Goal: Task Accomplishment & Management: Use online tool/utility

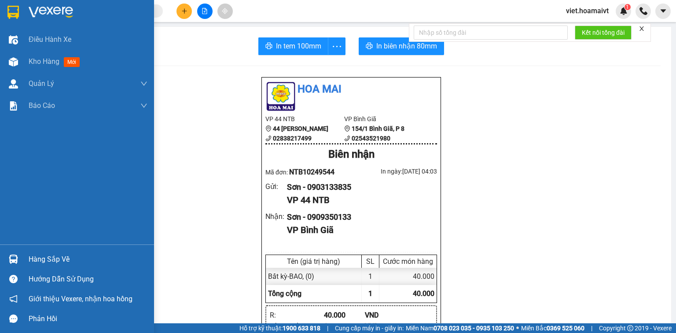
click at [38, 13] on img at bounding box center [51, 12] width 44 height 13
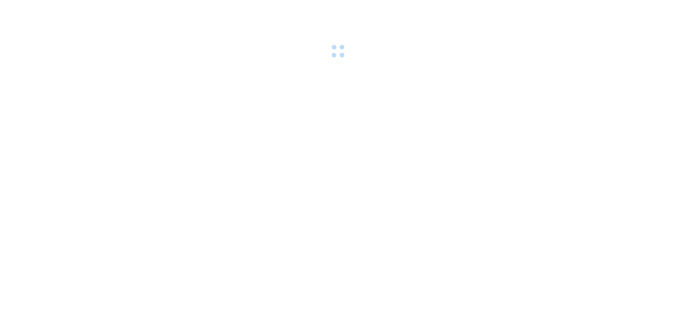
click at [433, 116] on body at bounding box center [338, 166] width 676 height 333
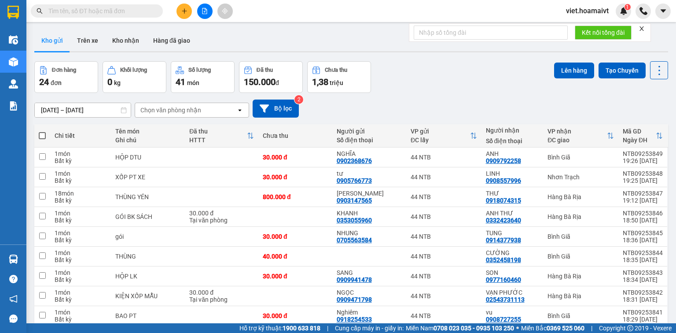
click at [420, 100] on div "[DATE] – [DATE] Press the down arrow key to interact with the calendar and sele…" at bounding box center [351, 109] width 634 height 18
click at [201, 103] on div "Chọn văn phòng nhận" at bounding box center [185, 110] width 101 height 14
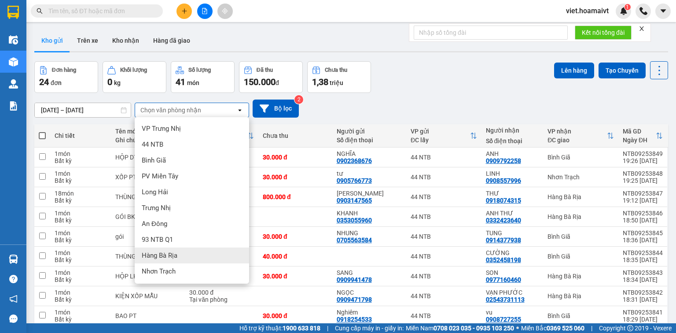
click at [230, 250] on div "Hàng Bà Rịa" at bounding box center [192, 255] width 114 height 16
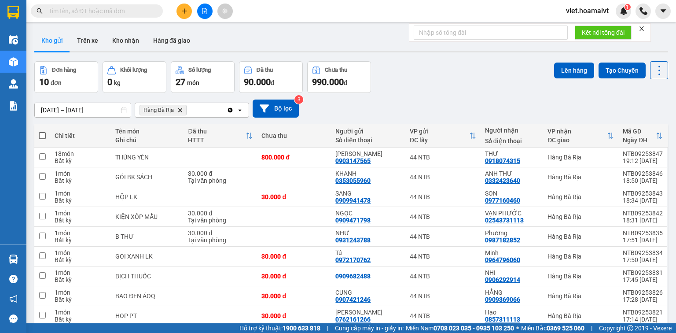
click at [417, 96] on div "[DATE] – [DATE] Press the down arrow key to interact with the calendar and sele…" at bounding box center [351, 108] width 634 height 31
click at [183, 109] on icon "Delete" at bounding box center [179, 109] width 5 height 5
click at [183, 109] on div "Chọn văn phòng nhận" at bounding box center [170, 110] width 61 height 9
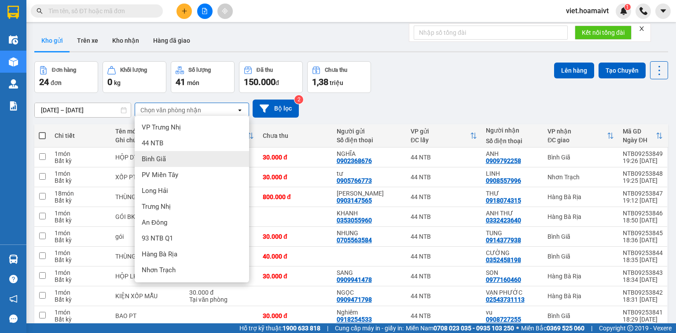
click at [185, 162] on div "Bình Giã" at bounding box center [192, 159] width 114 height 16
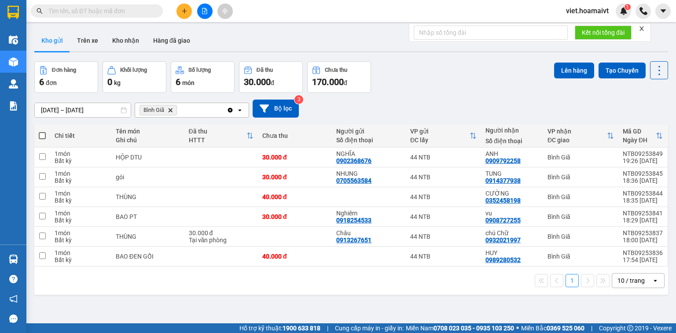
click at [171, 109] on icon "Bình Giã, close by backspace" at bounding box center [171, 110] width 4 height 4
click at [171, 109] on div "Chọn văn phòng nhận" at bounding box center [170, 110] width 61 height 9
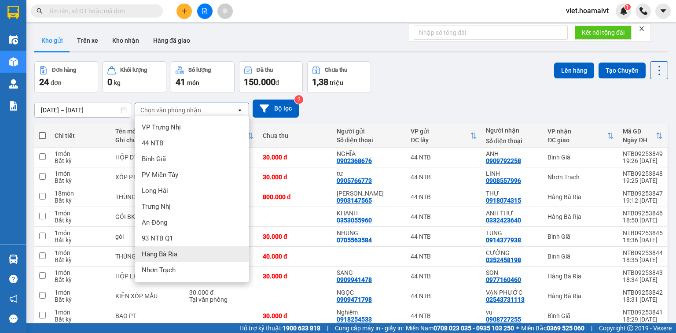
scroll to position [46, 0]
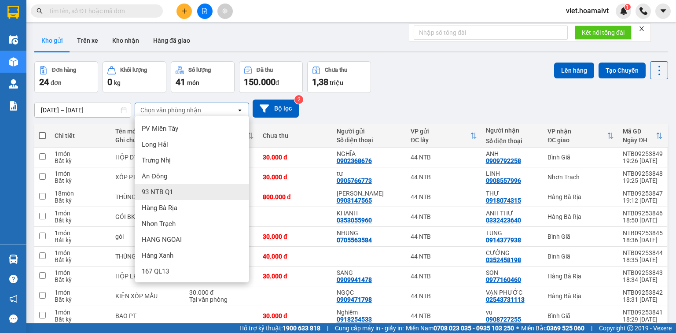
click at [450, 72] on div "Đơn hàng 24 đơn [PERSON_NAME] 0 kg Số [PERSON_NAME] 41 món Đã thu 150.000 [PERS…" at bounding box center [351, 77] width 634 height 32
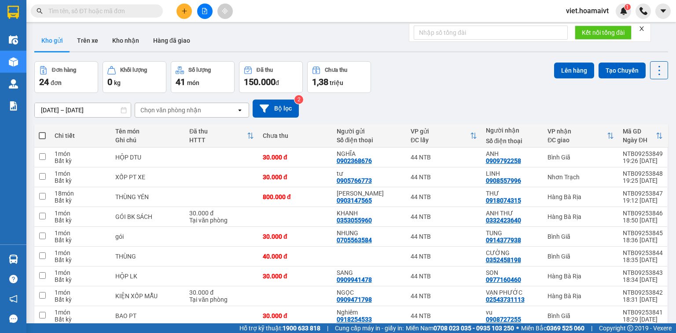
scroll to position [57, 0]
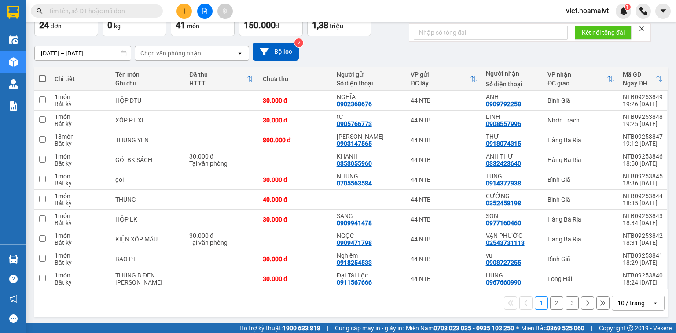
click at [618, 300] on div "10 / trang" at bounding box center [631, 303] width 27 height 9
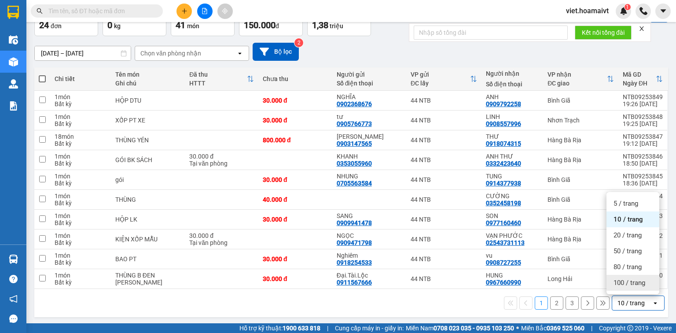
click at [629, 285] on span "100 / trang" at bounding box center [630, 282] width 32 height 9
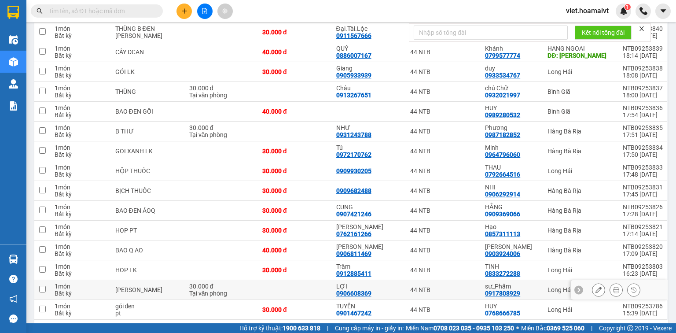
scroll to position [333, 0]
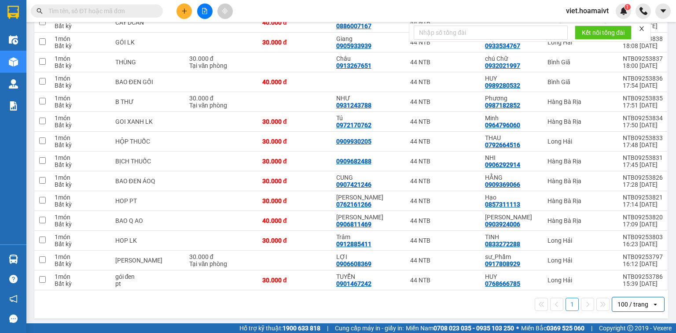
click at [406, 309] on div "1 100 / trang open" at bounding box center [351, 304] width 634 height 28
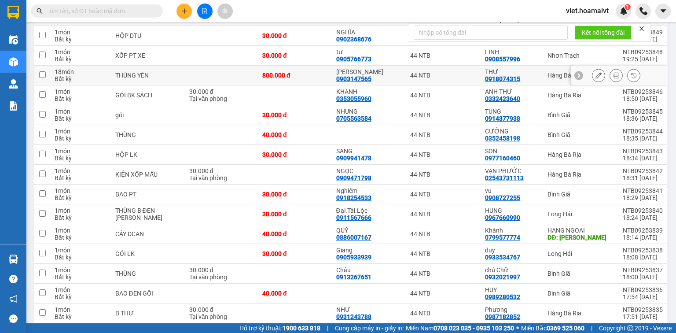
scroll to position [0, 0]
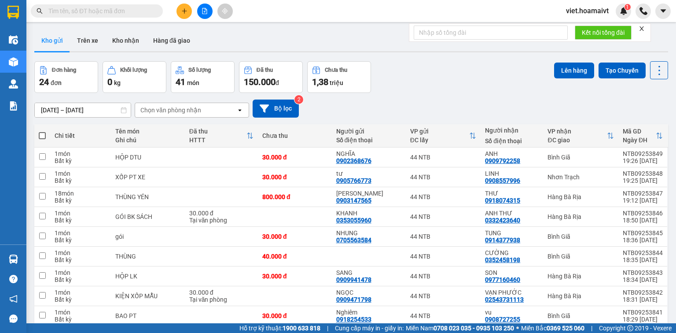
click at [164, 106] on div "Chọn văn phòng nhận" at bounding box center [170, 110] width 61 height 9
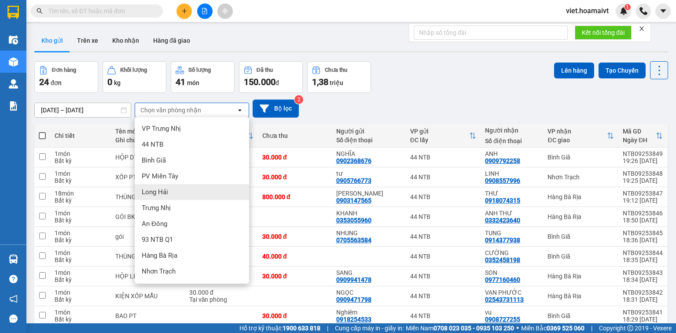
click at [176, 190] on div "Long Hải" at bounding box center [192, 192] width 114 height 16
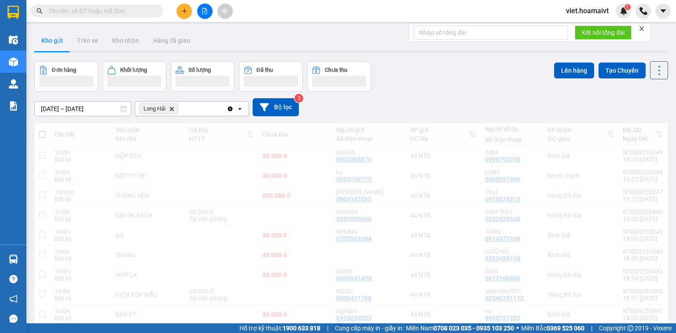
click at [337, 117] on div "[DATE] – [DATE] Press the down arrow key to interact with the calendar and sele…" at bounding box center [351, 107] width 634 height 31
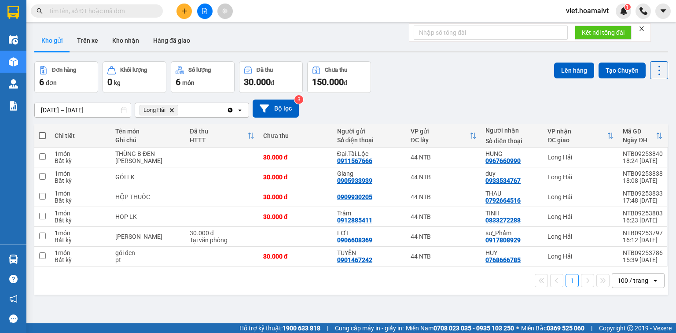
click at [340, 113] on div "[DATE] – [DATE] Press the down arrow key to interact with the calendar and sele…" at bounding box center [351, 109] width 634 height 18
click at [171, 111] on icon "Long Hải, close by backspace" at bounding box center [172, 110] width 4 height 4
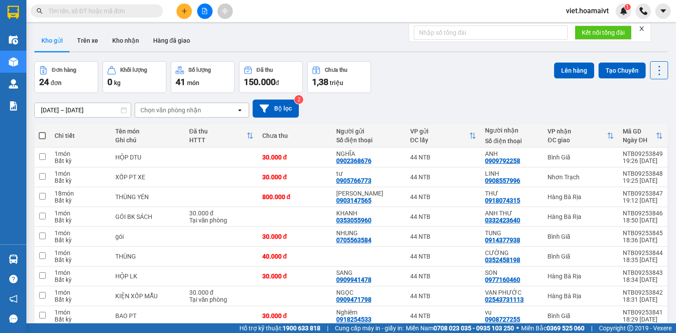
click at [167, 114] on div "Chọn văn phòng nhận" at bounding box center [170, 110] width 61 height 9
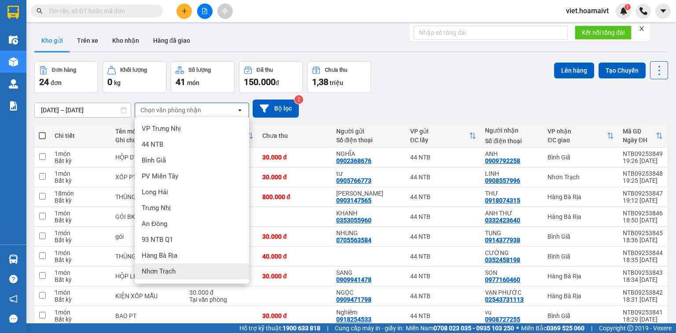
click at [170, 272] on span "Nhơn Trạch" at bounding box center [159, 271] width 34 height 9
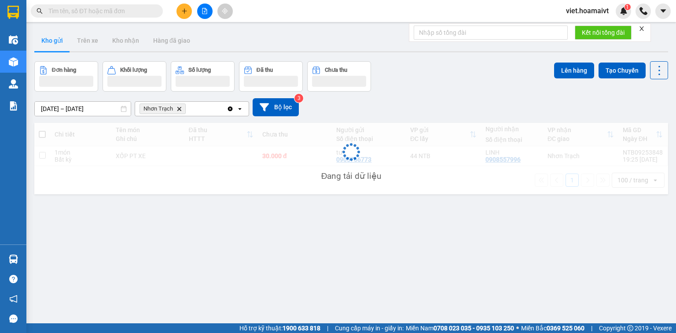
click at [416, 93] on div "[DATE] – [DATE] Press the down arrow key to interact with the calendar and sele…" at bounding box center [351, 107] width 634 height 31
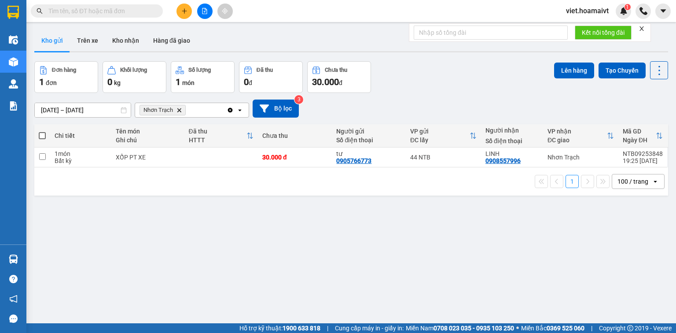
click at [177, 110] on icon "Delete" at bounding box center [179, 109] width 5 height 5
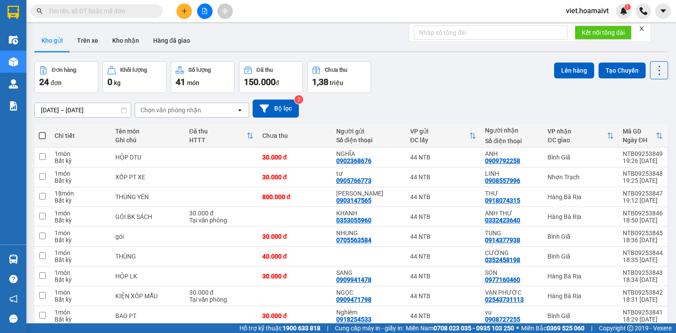
click at [469, 79] on div "Đơn hàng 24 đơn [PERSON_NAME] 0 kg Số [PERSON_NAME] 41 món Đã thu 150.000 [PERS…" at bounding box center [351, 77] width 634 height 32
click at [133, 11] on input "text" at bounding box center [100, 11] width 104 height 10
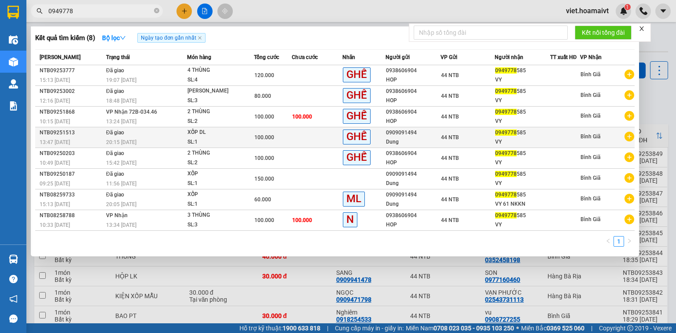
type input "0949778"
click at [156, 135] on td "Đã giao 20:15 [DATE]" at bounding box center [145, 137] width 83 height 21
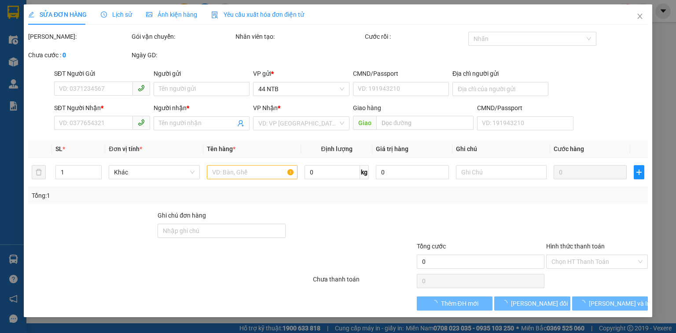
type input "0909091494"
type input "Dung"
type input "0949778585"
type input "VY"
type input "100.000"
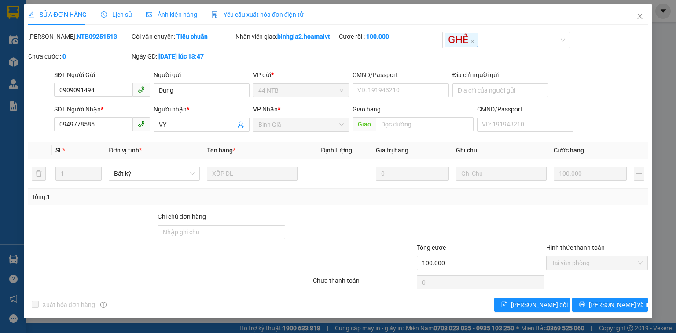
click at [118, 15] on span "Lịch sử" at bounding box center [116, 14] width 31 height 7
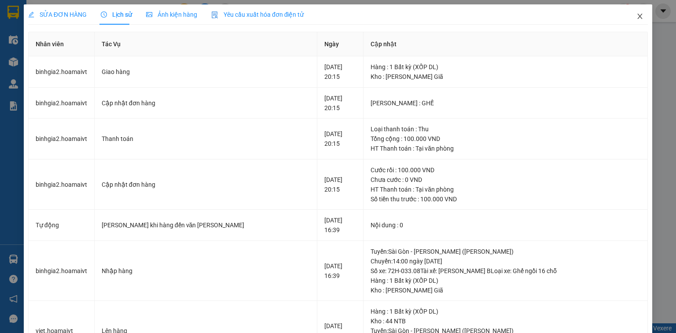
click at [637, 19] on icon "close" at bounding box center [640, 16] width 7 height 7
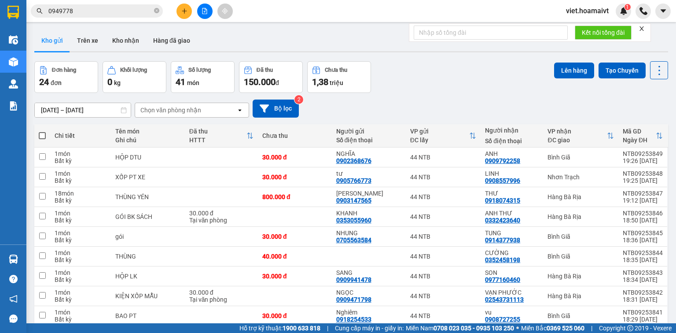
click at [437, 81] on div "Đơn hàng 24 đơn [PERSON_NAME] 0 kg Số [PERSON_NAME] 41 món Đã thu 150.000 [PERS…" at bounding box center [351, 77] width 634 height 32
click at [184, 95] on div "[DATE] – [DATE] Press the down arrow key to interact with the calendar and sele…" at bounding box center [351, 108] width 634 height 31
click at [192, 107] on div "Chọn văn phòng nhận" at bounding box center [170, 110] width 61 height 9
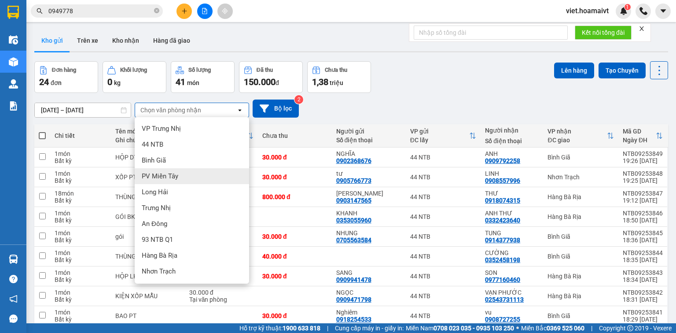
scroll to position [46, 0]
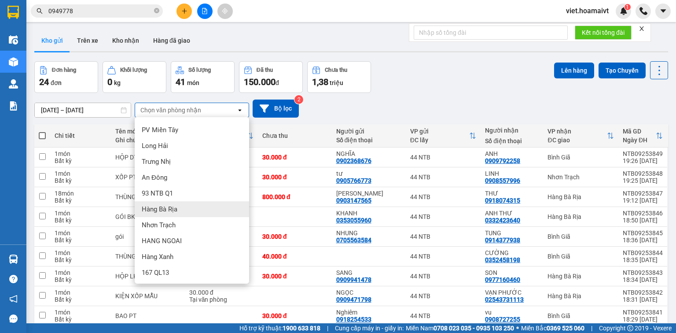
click at [192, 215] on div "Hàng Bà Rịa" at bounding box center [192, 209] width 114 height 16
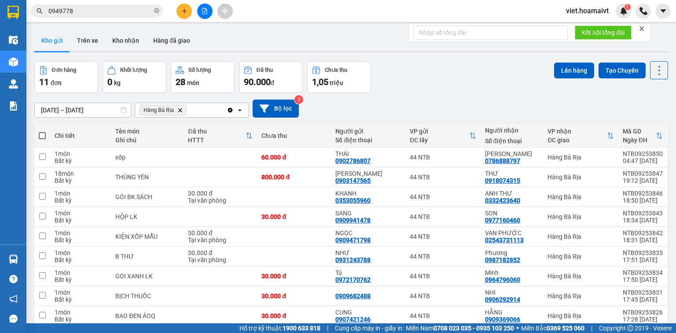
click at [408, 97] on div "[DATE] – [DATE] Press the down arrow key to interact with the calendar and sele…" at bounding box center [351, 108] width 634 height 31
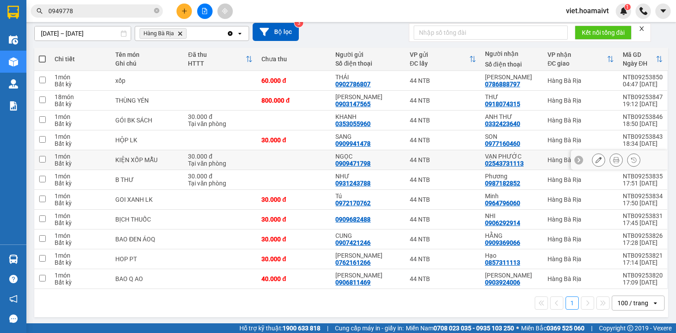
scroll to position [0, 0]
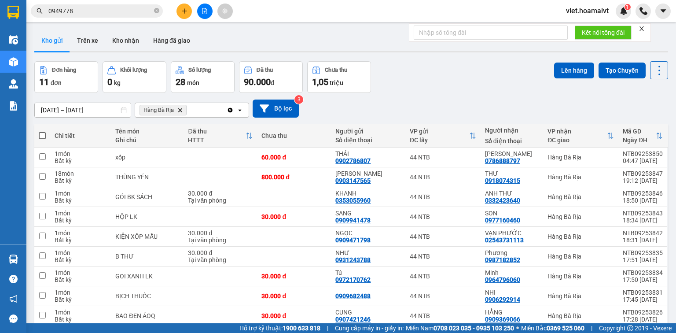
click at [179, 111] on icon "Hàng Bà Rịa, close by backspace" at bounding box center [180, 110] width 4 height 4
click at [179, 111] on div "Chọn văn phòng nhận" at bounding box center [170, 110] width 61 height 9
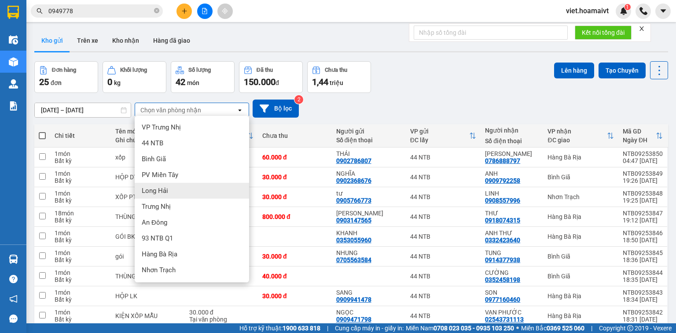
click at [189, 190] on div "Long Hải" at bounding box center [192, 191] width 114 height 16
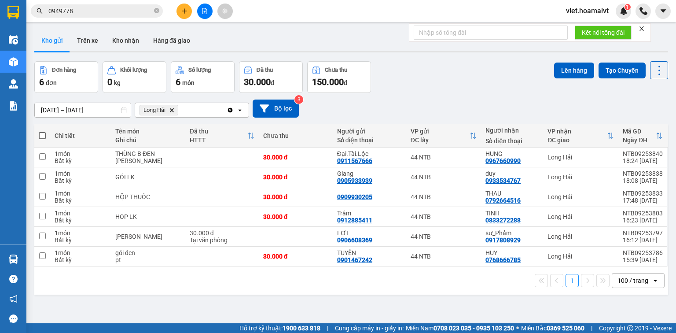
click at [46, 133] on th at bounding box center [42, 135] width 16 height 23
click at [42, 134] on span at bounding box center [42, 135] width 7 height 7
click at [42, 131] on input "checkbox" at bounding box center [42, 131] width 0 height 0
checkbox input "true"
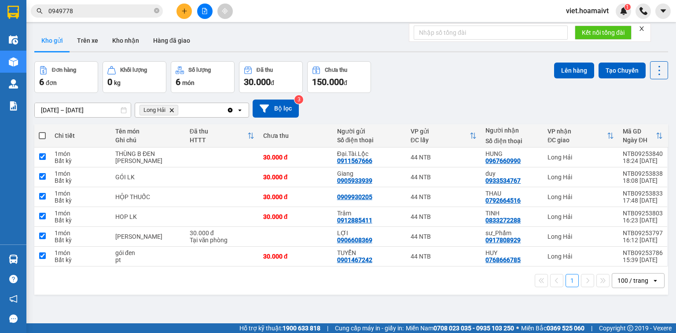
checkbox input "true"
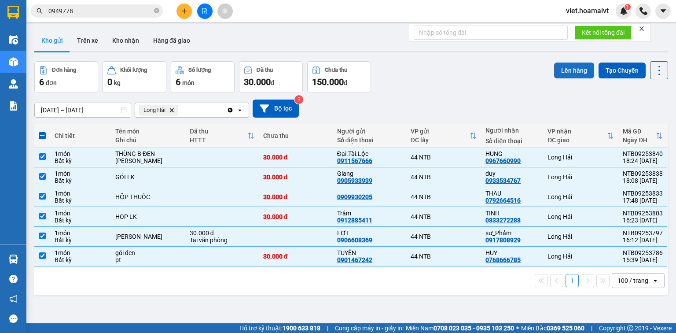
click at [567, 70] on button "Lên hàng" at bounding box center [574, 71] width 40 height 16
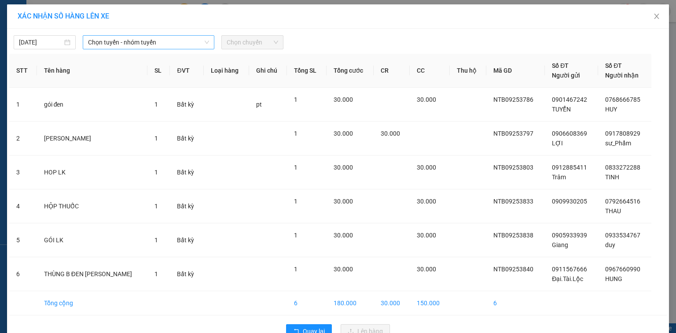
click at [113, 44] on span "Chọn tuyến - nhóm tuyến" at bounding box center [148, 42] width 121 height 13
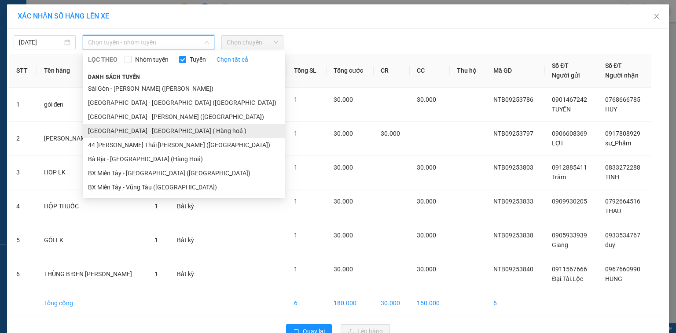
click at [141, 131] on li "[GEOGRAPHIC_DATA] - [GEOGRAPHIC_DATA] ( Hàng hoá )" at bounding box center [184, 131] width 203 height 14
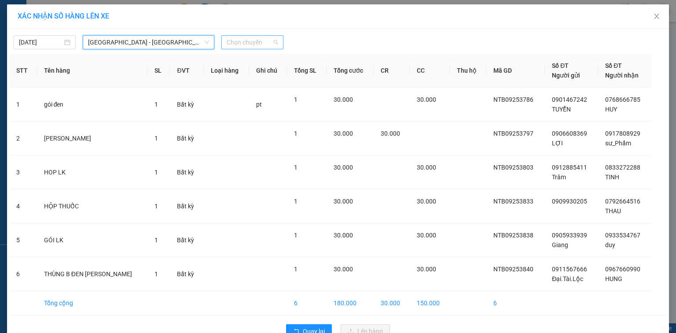
click at [254, 48] on span "Chọn chuyến" at bounding box center [253, 42] width 52 height 13
click at [239, 44] on span "Chọn chuyến" at bounding box center [253, 42] width 52 height 13
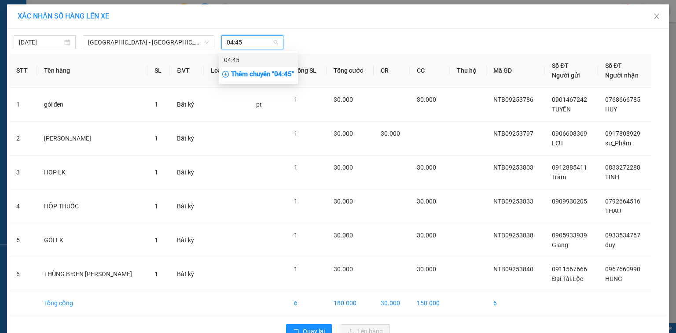
type input "04:45"
click at [282, 73] on div "Thêm chuyến " 04:45 "" at bounding box center [258, 74] width 79 height 15
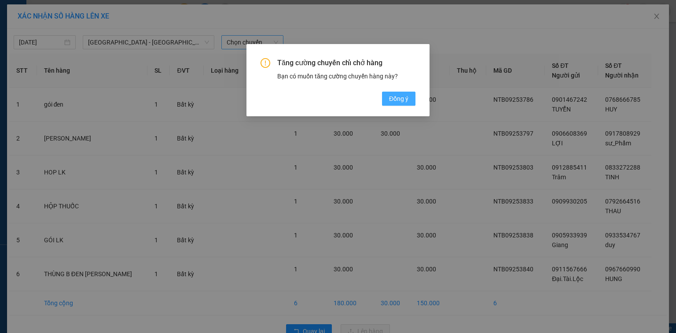
click at [400, 100] on span "Đồng ý" at bounding box center [398, 99] width 19 height 10
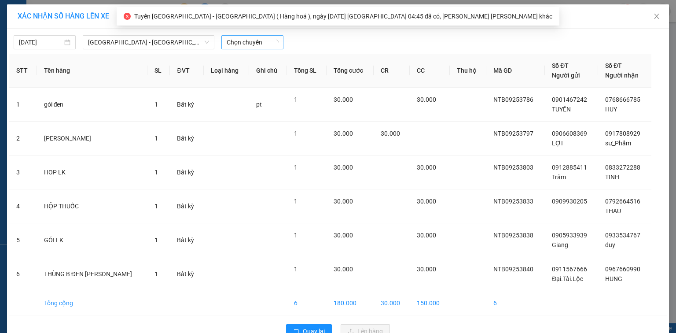
click at [264, 41] on span "Chọn chuyến" at bounding box center [253, 42] width 52 height 13
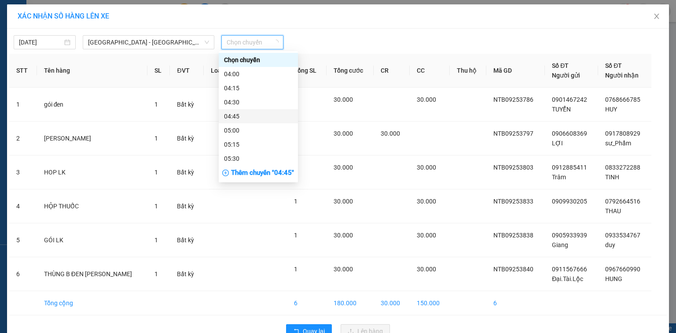
click at [269, 116] on div "04:45" at bounding box center [258, 116] width 69 height 10
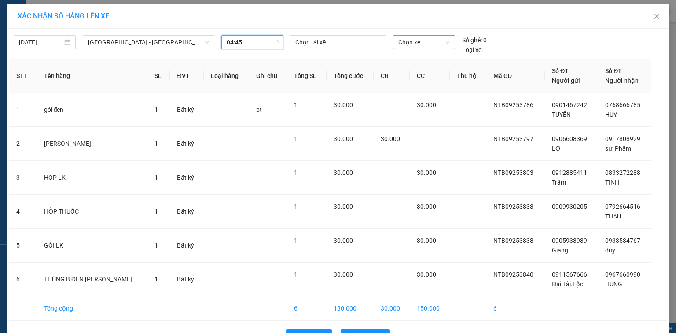
click at [419, 42] on span "Chọn xe" at bounding box center [424, 42] width 51 height 13
type input "3380"
click at [423, 61] on div "72H-033.80" at bounding box center [421, 60] width 51 height 10
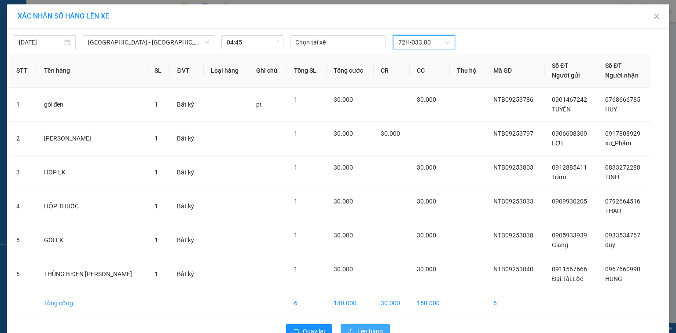
scroll to position [22, 0]
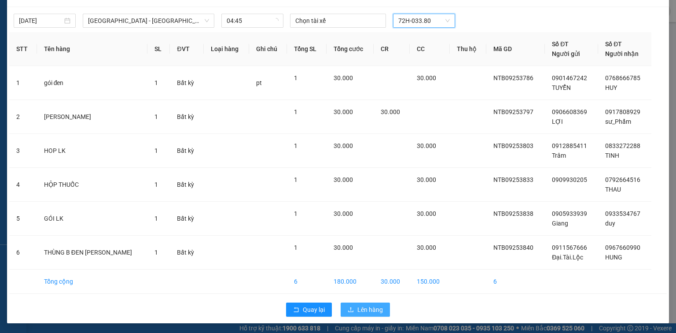
click at [368, 310] on span "Lên hàng" at bounding box center [371, 310] width 26 height 10
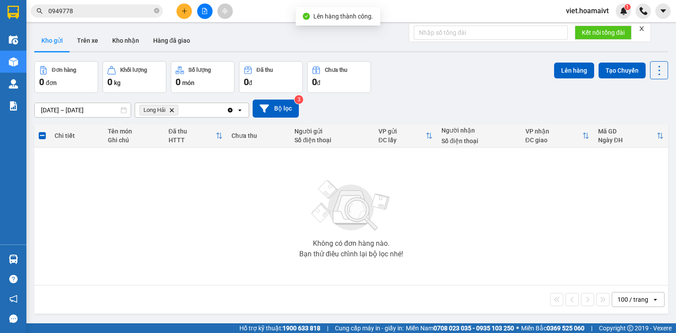
click at [169, 109] on span "Long Hải Delete" at bounding box center [159, 110] width 39 height 11
click at [173, 112] on icon "Delete" at bounding box center [171, 109] width 5 height 5
click at [173, 112] on div "Chọn văn phòng nhận" at bounding box center [170, 110] width 61 height 9
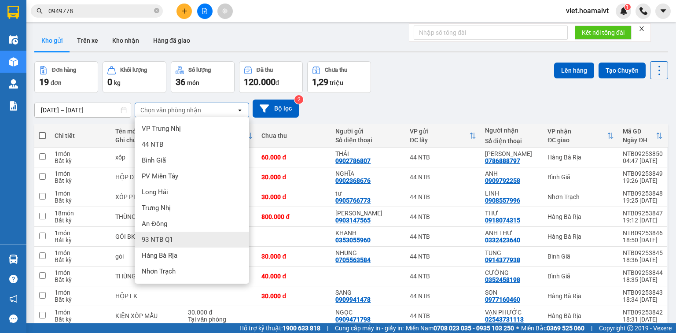
scroll to position [46, 0]
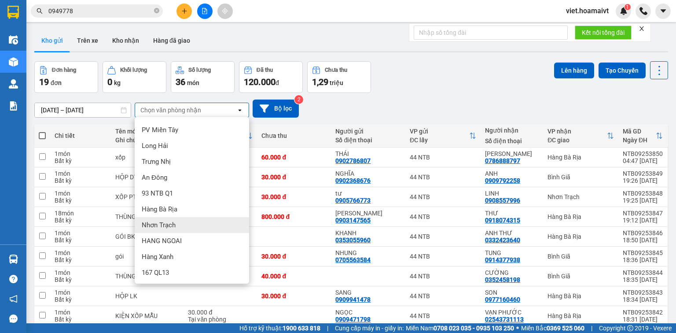
click at [176, 226] on div "Nhơn Trạch" at bounding box center [192, 225] width 114 height 16
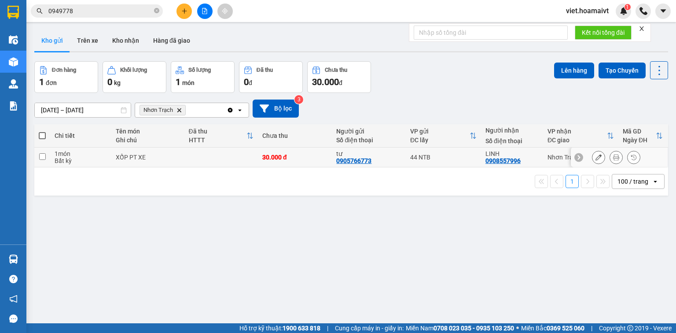
click at [181, 155] on td "XỐP PT XE" at bounding box center [147, 158] width 73 height 20
checkbox input "true"
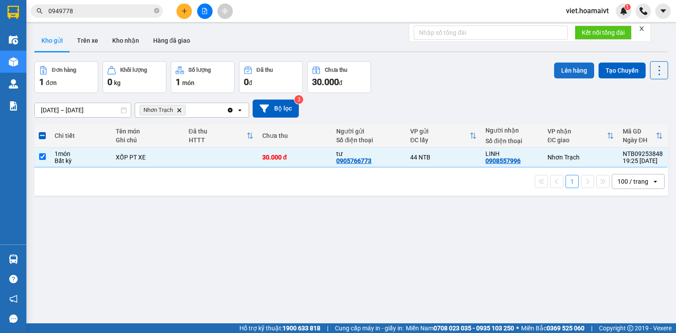
click at [573, 74] on button "Lên hàng" at bounding box center [574, 71] width 40 height 16
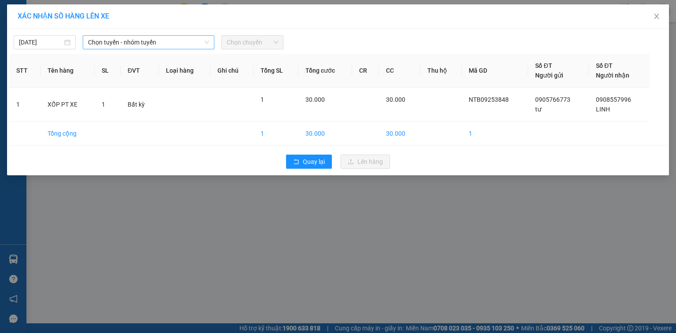
click at [123, 41] on span "Chọn tuyến - nhóm tuyến" at bounding box center [148, 42] width 121 height 13
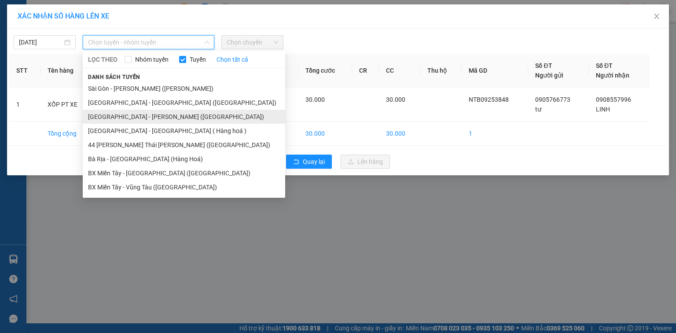
click at [157, 120] on li "[GEOGRAPHIC_DATA] - [PERSON_NAME] ([GEOGRAPHIC_DATA])" at bounding box center [184, 117] width 203 height 14
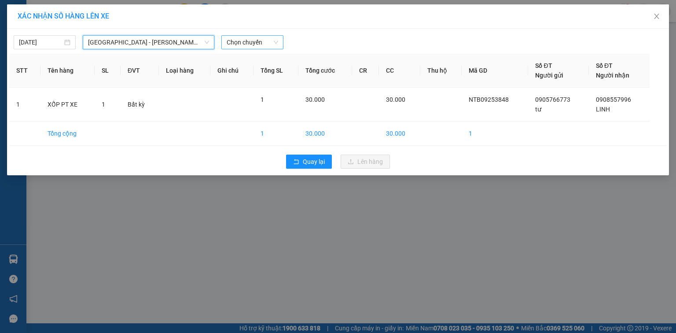
click at [269, 42] on span "Chọn chuyến" at bounding box center [253, 42] width 52 height 13
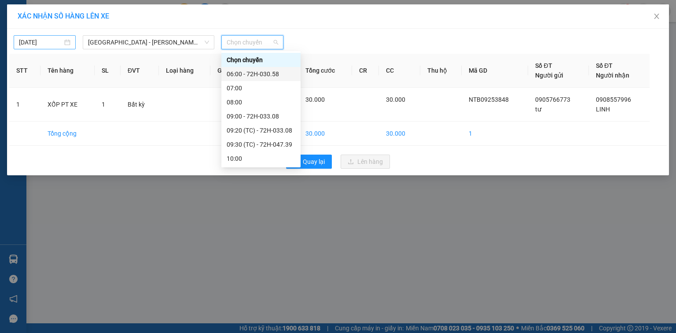
click at [28, 37] on div "[DATE]" at bounding box center [45, 42] width 62 height 14
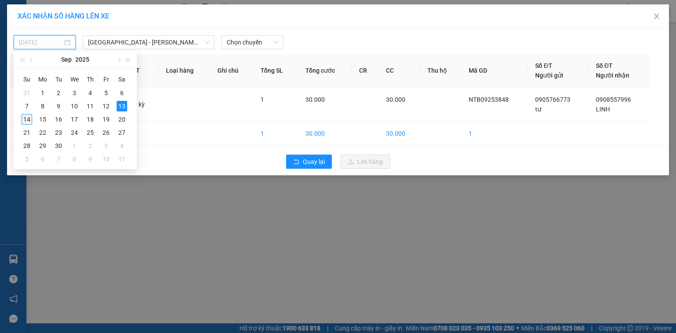
click at [23, 121] on div "14" at bounding box center [27, 119] width 11 height 11
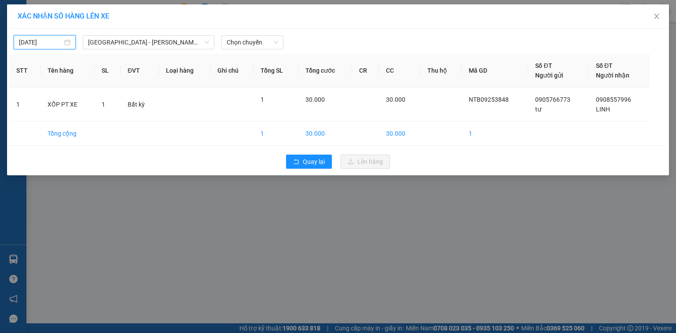
type input "[DATE]"
drag, startPoint x: 251, startPoint y: 40, endPoint x: 246, endPoint y: 55, distance: 16.0
click at [251, 41] on span "Chọn chuyến" at bounding box center [253, 42] width 52 height 13
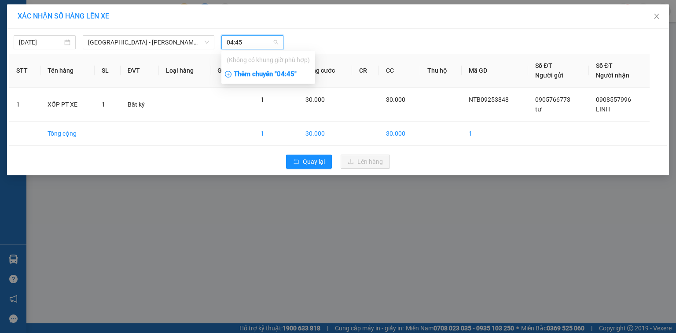
type input "04:45"
click at [287, 73] on div "Thêm chuyến " 04:45 "" at bounding box center [268, 74] width 94 height 15
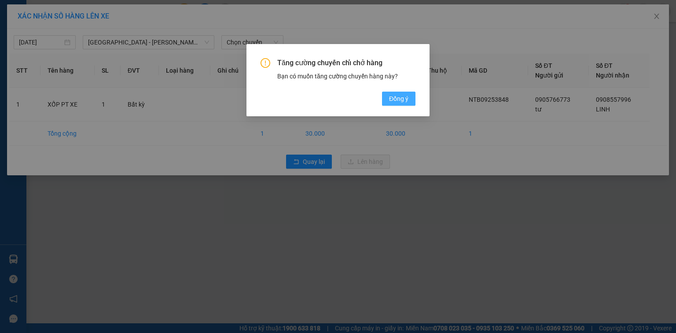
click at [414, 100] on div "[PERSON_NAME] chuyến [PERSON_NAME] hàng Bạn có muốn [PERSON_NAME] chuyến hàng n…" at bounding box center [338, 80] width 183 height 72
click at [411, 99] on button "Đồng ý" at bounding box center [398, 99] width 33 height 14
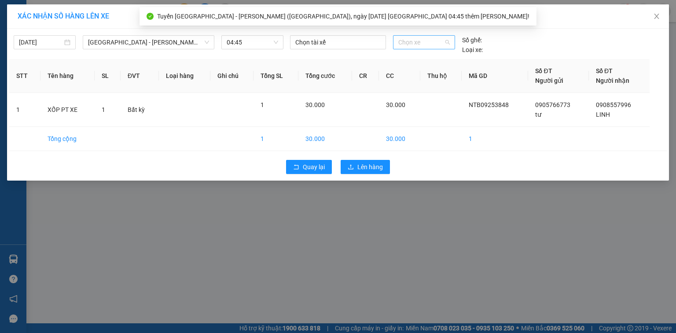
click at [424, 42] on span "Chọn xe" at bounding box center [424, 42] width 51 height 13
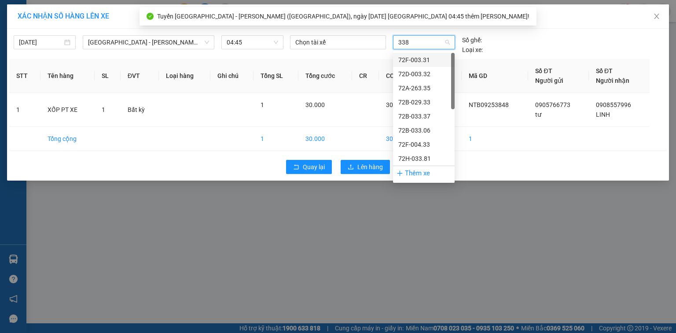
type input "3380"
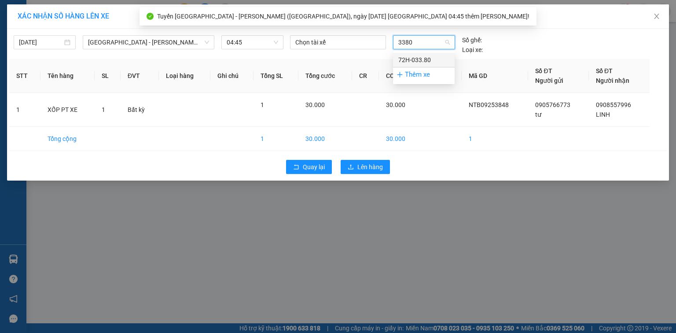
click at [428, 56] on div "72H-033.80" at bounding box center [424, 60] width 51 height 10
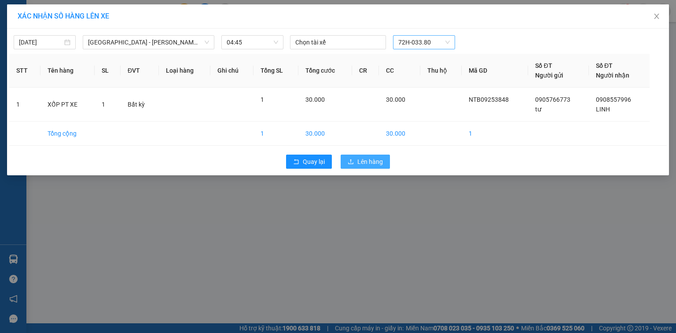
click at [360, 164] on span "Lên hàng" at bounding box center [371, 162] width 26 height 10
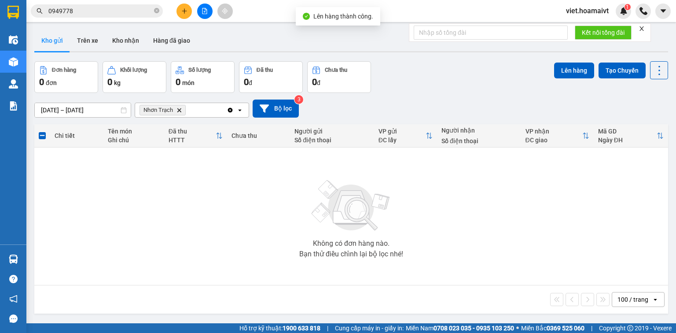
click at [180, 108] on icon "Nhơn Trạch, close by backspace" at bounding box center [179, 110] width 4 height 4
click at [180, 108] on div "Chọn văn phòng nhận" at bounding box center [170, 110] width 61 height 9
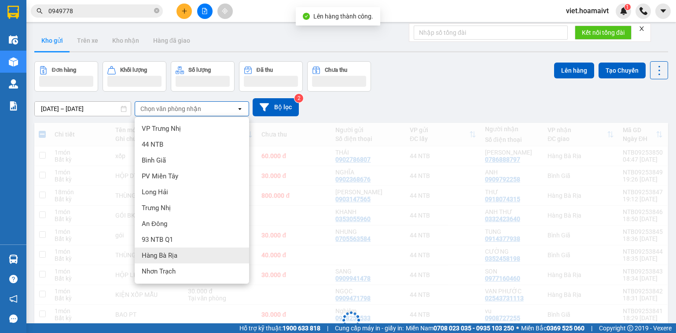
scroll to position [46, 0]
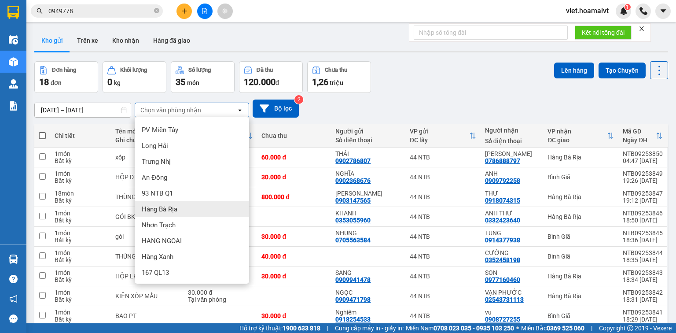
click at [200, 210] on div "Hàng Bà Rịa" at bounding box center [192, 209] width 114 height 16
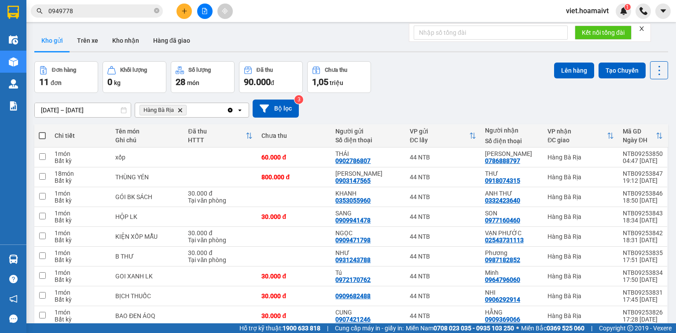
click at [40, 137] on span at bounding box center [42, 135] width 7 height 7
click at [42, 131] on input "checkbox" at bounding box center [42, 131] width 0 height 0
checkbox input "true"
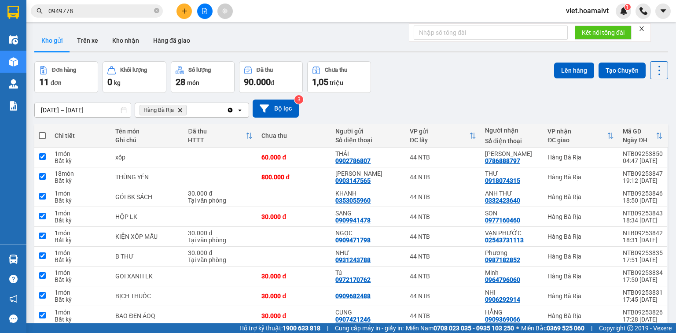
checkbox input "true"
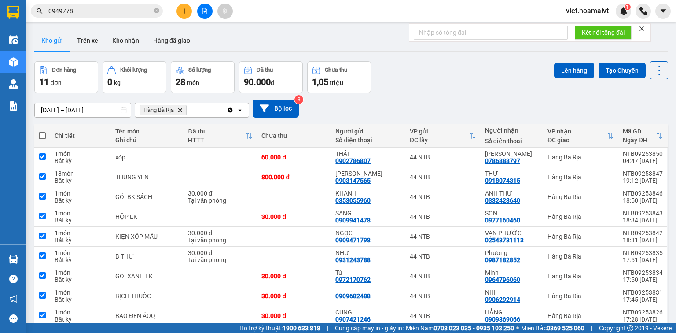
checkbox input "true"
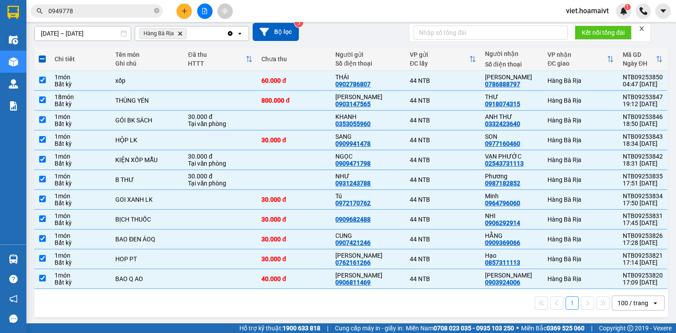
scroll to position [0, 0]
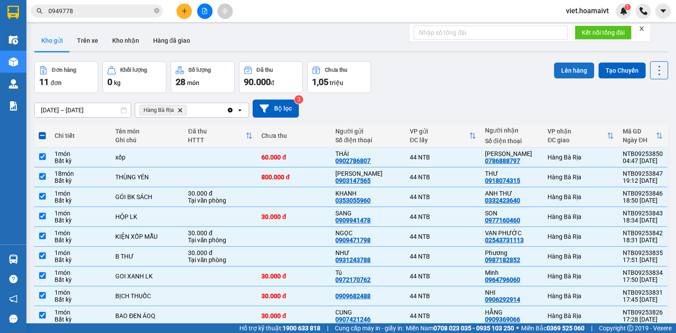
click at [565, 69] on button "Lên hàng" at bounding box center [574, 71] width 40 height 16
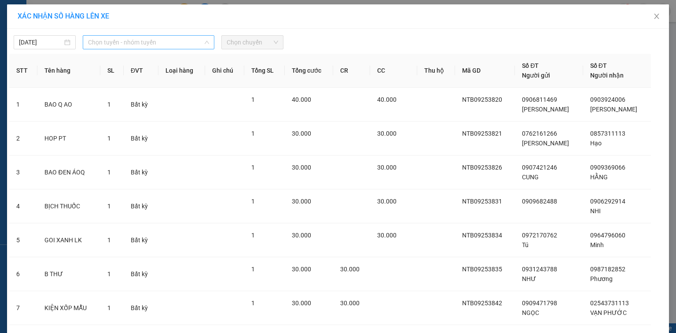
drag, startPoint x: 171, startPoint y: 40, endPoint x: 161, endPoint y: 68, distance: 29.8
click at [169, 40] on span "Chọn tuyến - nhóm tuyến" at bounding box center [148, 42] width 121 height 13
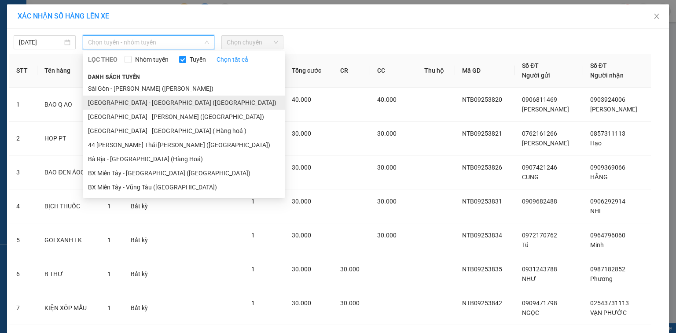
click at [160, 102] on li "[GEOGRAPHIC_DATA] - [GEOGRAPHIC_DATA] ([GEOGRAPHIC_DATA])" at bounding box center [184, 103] width 203 height 14
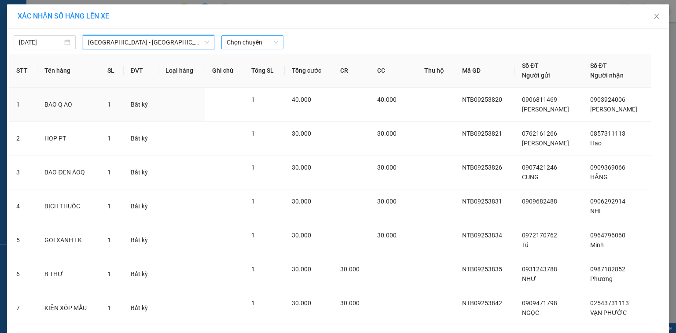
click at [262, 38] on span "Chọn chuyến" at bounding box center [253, 42] width 52 height 13
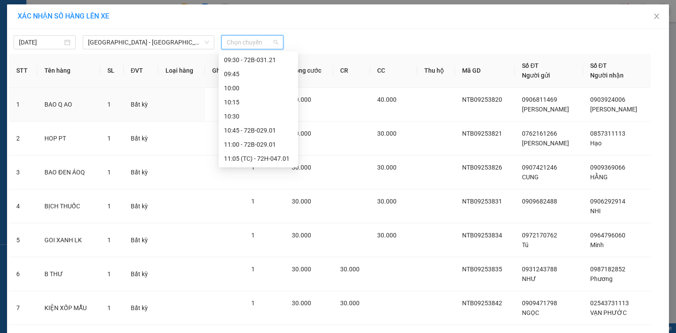
scroll to position [387, 0]
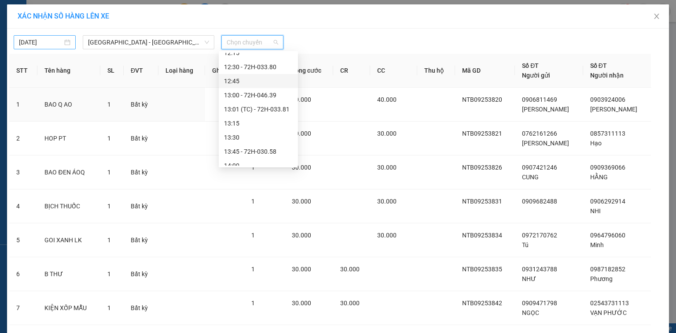
click at [34, 39] on input "[DATE]" at bounding box center [41, 42] width 44 height 10
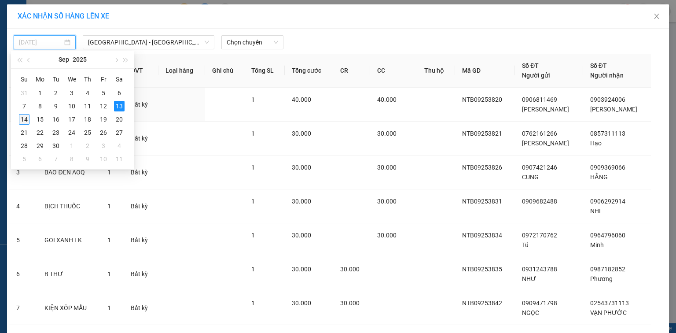
click at [25, 120] on div "14" at bounding box center [24, 119] width 11 height 11
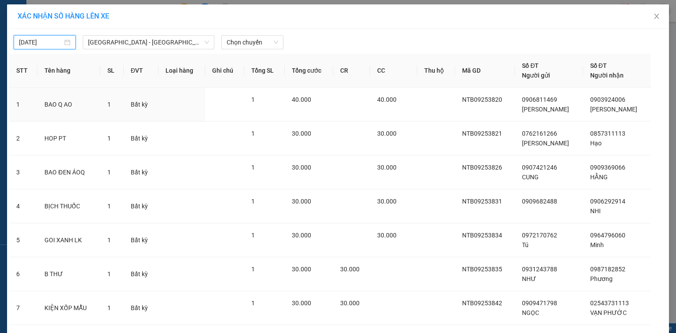
type input "[DATE]"
click at [247, 42] on span "Chọn chuyến" at bounding box center [253, 42] width 52 height 13
click at [247, 46] on span "Chọn chuyến" at bounding box center [253, 42] width 52 height 13
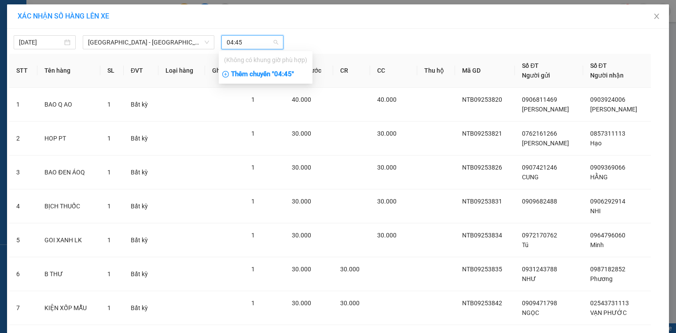
type input "04:45"
click at [288, 73] on div "Thêm chuyến " 04:45 "" at bounding box center [266, 74] width 94 height 15
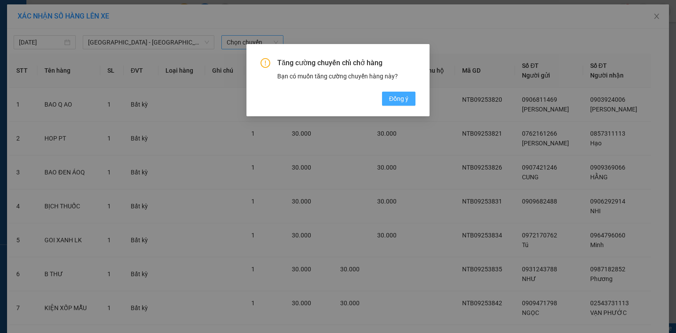
click at [394, 100] on span "Đồng ý" at bounding box center [398, 99] width 19 height 10
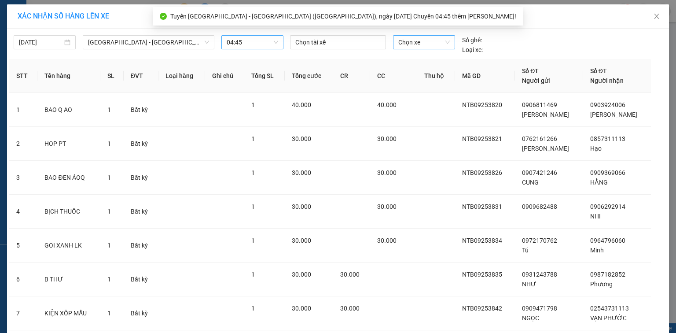
click at [410, 42] on span "Chọn xe" at bounding box center [424, 42] width 51 height 13
type input "3380"
click at [414, 58] on div "72H-033.80" at bounding box center [421, 60] width 51 height 10
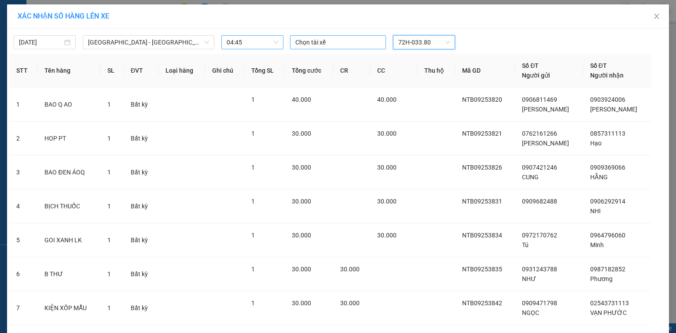
click at [344, 45] on div at bounding box center [338, 42] width 92 height 11
type input "ket"
click at [355, 60] on div "KẾT" at bounding box center [354, 60] width 122 height 10
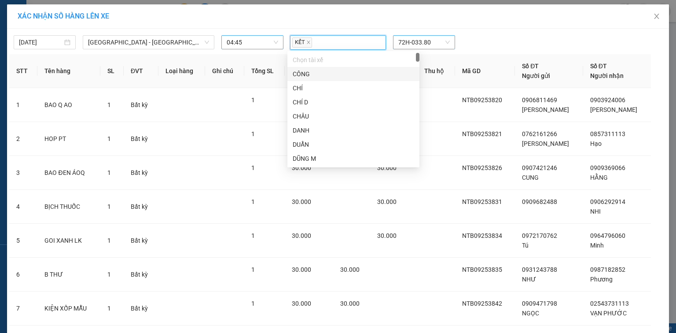
click at [516, 31] on div "[DATE] [GEOGRAPHIC_DATA] - [GEOGRAPHIC_DATA] ([GEOGRAPHIC_DATA]) LỌC THEO Nhóm …" at bounding box center [338, 40] width 658 height 19
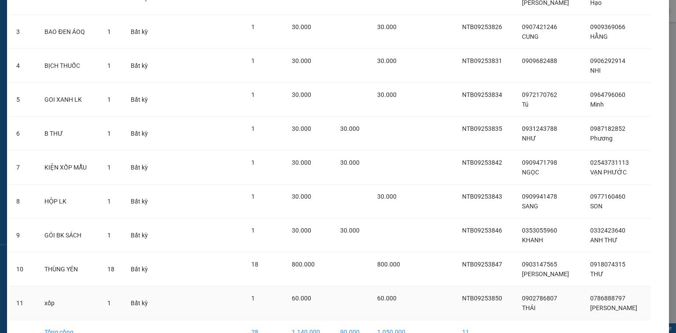
scroll to position [191, 0]
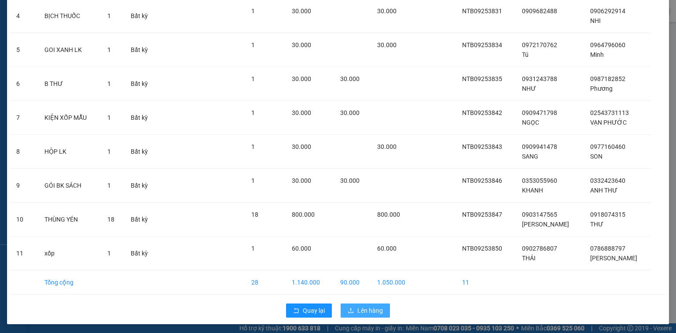
click at [377, 307] on span "Lên hàng" at bounding box center [371, 311] width 26 height 10
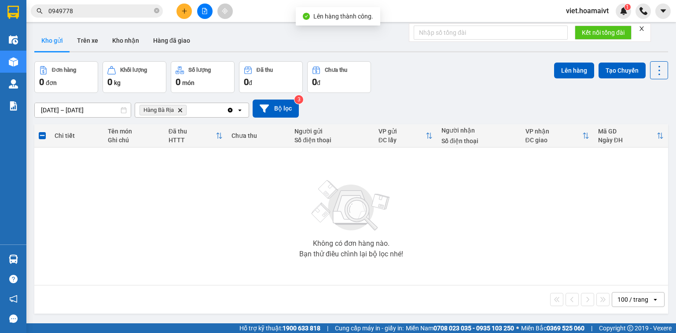
click at [179, 110] on icon "Delete" at bounding box center [179, 109] width 5 height 5
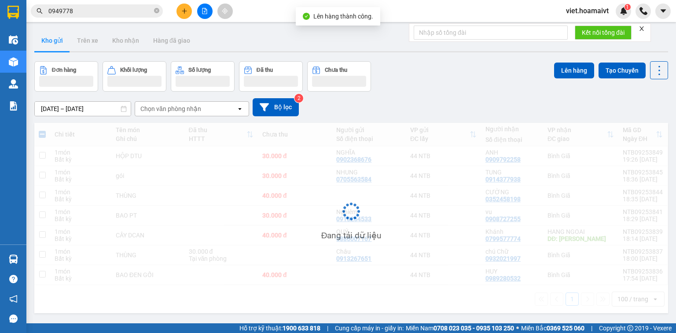
click at [492, 82] on div "Đơn hàng Khối lượng Số lượng Đã thu Chưa thu Lên hàng Tạo Chuyến" at bounding box center [351, 76] width 634 height 30
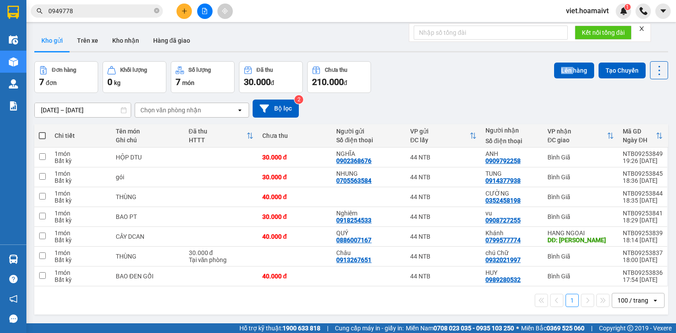
click at [492, 82] on div "Đơn hàng 7 đơn [PERSON_NAME] 0 kg Số [PERSON_NAME] 7 món Đã thu 30.000 [PERSON_…" at bounding box center [351, 77] width 634 height 32
click at [476, 103] on div "[DATE] – [DATE] Press the down arrow key to interact with the calendar and sele…" at bounding box center [351, 109] width 634 height 18
click at [451, 101] on div "[DATE] – [DATE] Press the down arrow key to interact with the calendar and sele…" at bounding box center [351, 109] width 634 height 18
click at [428, 91] on div "Đơn hàng 7 đơn [PERSON_NAME] 0 kg Số [PERSON_NAME] 7 món Đã thu 30.000 [PERSON_…" at bounding box center [351, 77] width 634 height 32
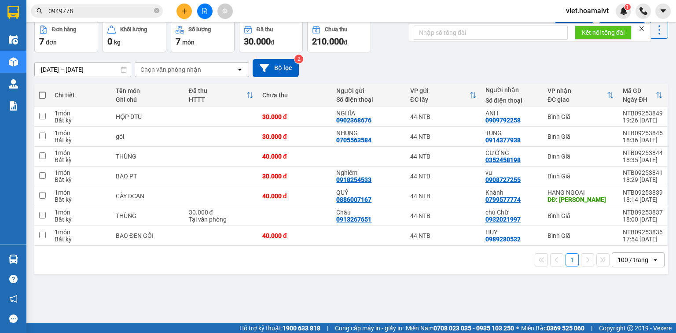
drag, startPoint x: 358, startPoint y: 305, endPoint x: 274, endPoint y: 271, distance: 90.0
click at [356, 305] on div "ver 1.8.143 Kho gửi Trên xe [PERSON_NAME] Hàng đã [PERSON_NAME] hàng 7 đơn [PER…" at bounding box center [351, 152] width 641 height 333
click at [405, 60] on div "[DATE] – [DATE] Press the down arrow key to interact with the calendar and sele…" at bounding box center [351, 68] width 634 height 18
click at [172, 69] on div "Chọn văn phòng nhận" at bounding box center [170, 69] width 61 height 9
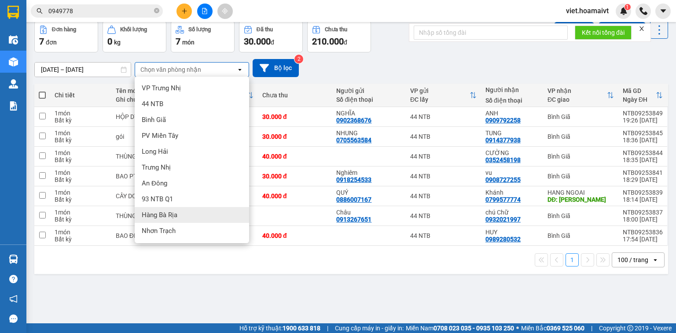
click at [194, 210] on div "Hàng Bà Rịa" at bounding box center [192, 215] width 114 height 16
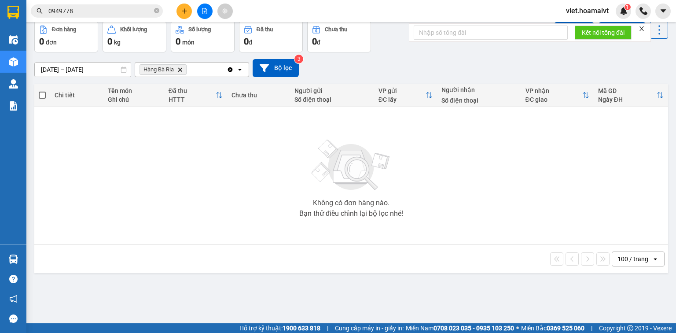
click at [358, 72] on div "[DATE] – [DATE] Press the down arrow key to interact with the calendar and sele…" at bounding box center [351, 68] width 634 height 18
click at [198, 4] on div at bounding box center [205, 11] width 66 height 15
click at [203, 11] on icon "file-add" at bounding box center [205, 11] width 6 height 6
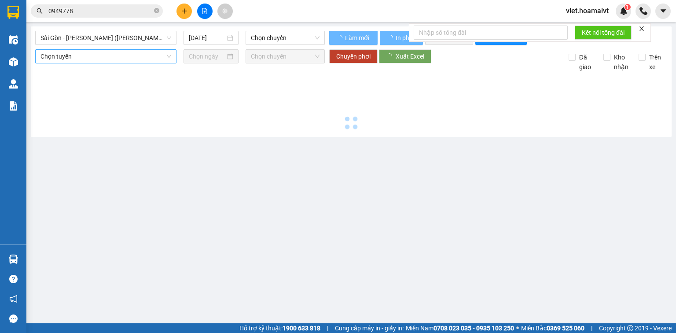
type input "[DATE]"
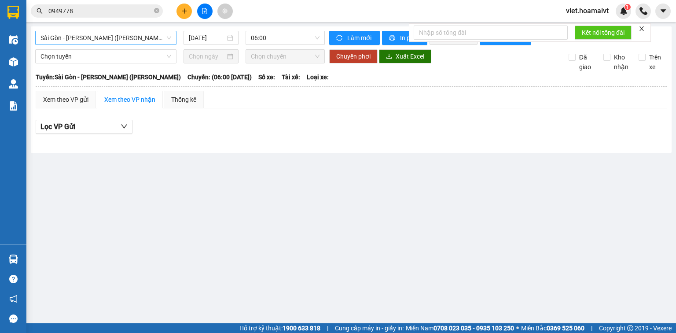
click at [110, 36] on span "Sài Gòn - [PERSON_NAME] ([PERSON_NAME])" at bounding box center [106, 37] width 131 height 13
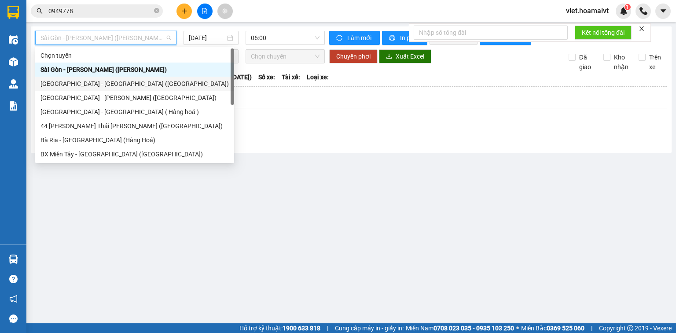
click at [105, 87] on div "[GEOGRAPHIC_DATA] - [GEOGRAPHIC_DATA] ([GEOGRAPHIC_DATA])" at bounding box center [135, 84] width 188 height 10
type input "[DATE]"
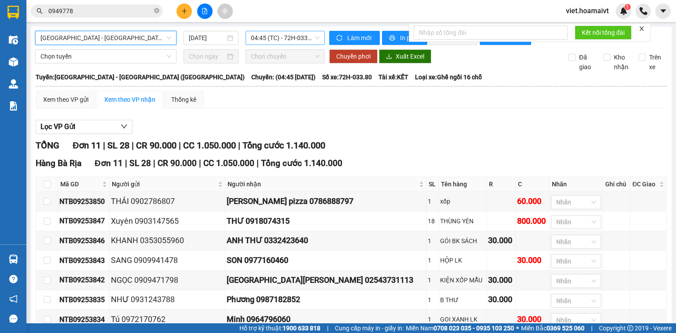
click at [279, 40] on span "04:45 (TC) - 72H-033.80" at bounding box center [285, 37] width 69 height 13
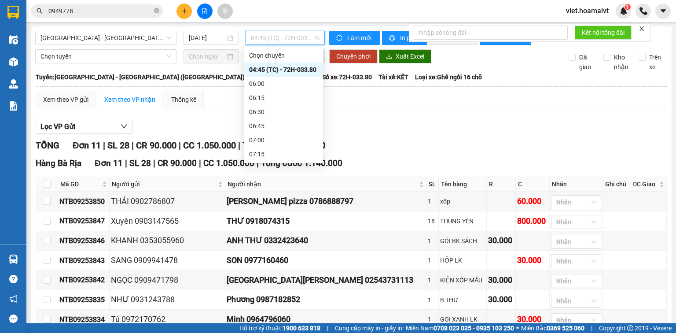
click at [292, 66] on div "04:45 (TC) - 72H-033.80" at bounding box center [283, 70] width 69 height 10
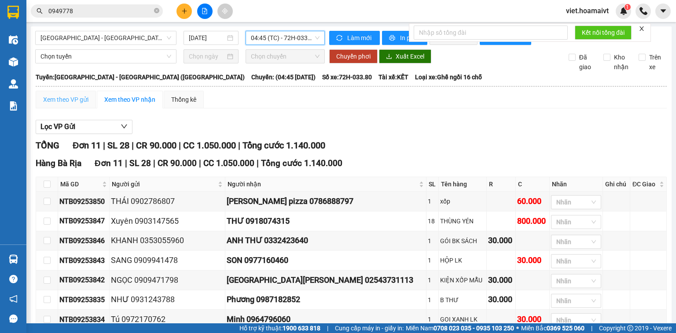
click at [45, 108] on div "Xem theo VP gửi" at bounding box center [66, 100] width 60 height 18
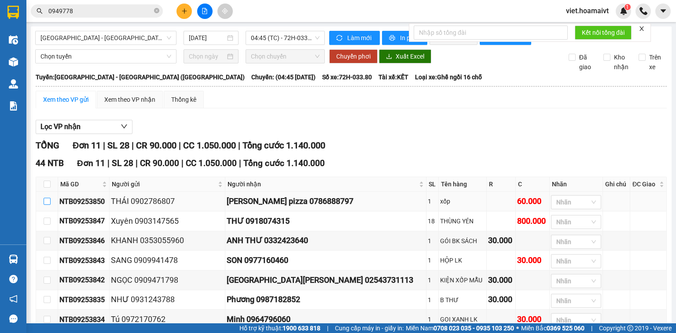
click at [47, 205] on input "checkbox" at bounding box center [47, 201] width 7 height 7
checkbox input "true"
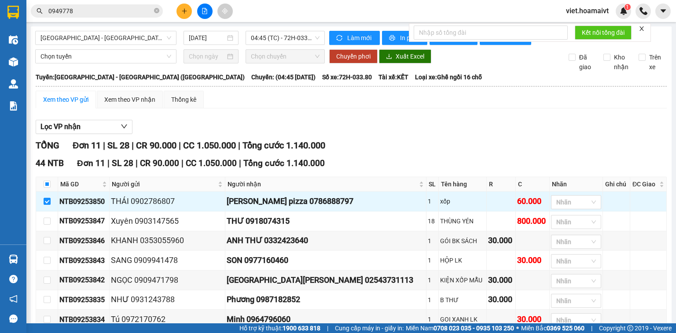
scroll to position [138, 0]
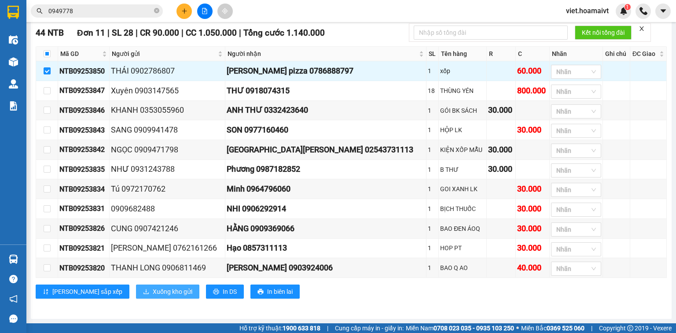
click at [153, 295] on span "Xuống kho gửi" at bounding box center [173, 292] width 40 height 10
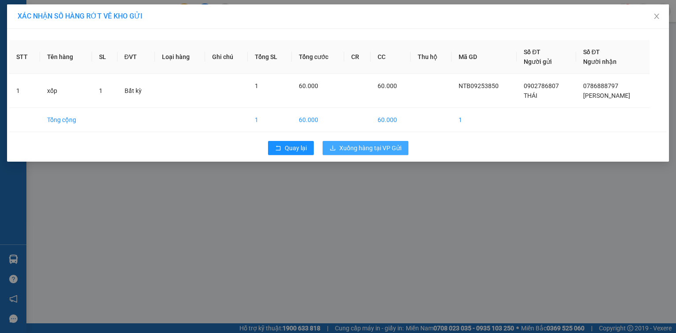
click at [356, 153] on button "Xuống hàng tại VP Gửi" at bounding box center [366, 148] width 86 height 14
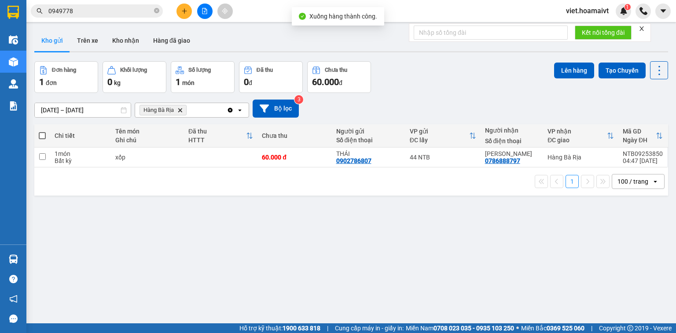
click at [442, 81] on div "Đơn hàng 1 đơn Khối lượng 0 kg Số lượng 1 món Đã thu 0 đ Chưa thu 60.000 đ Lên …" at bounding box center [351, 77] width 634 height 32
